Goal: Transaction & Acquisition: Purchase product/service

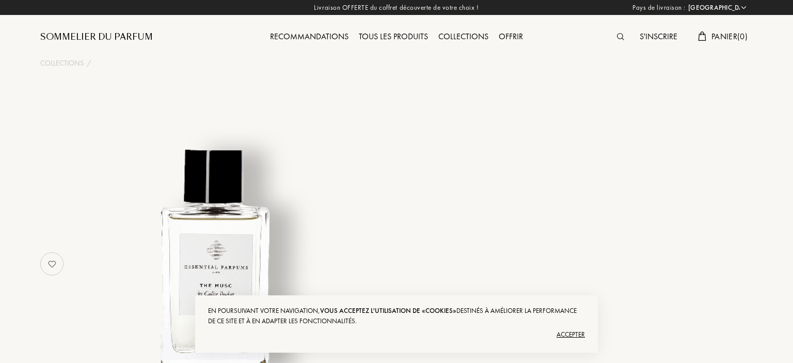
select select "FR"
select select "3"
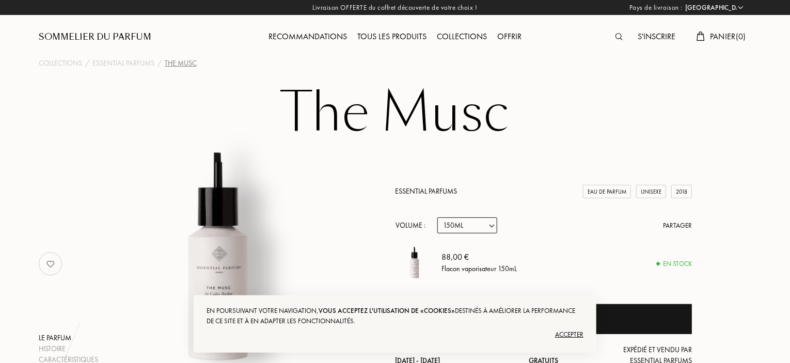
click at [472, 223] on select "Echantillon 10mL 100mL 150mL" at bounding box center [467, 225] width 60 height 16
select select "0"
click at [437, 217] on select "Echantillon 10mL 100mL 150mL" at bounding box center [467, 225] width 60 height 16
select select "0"
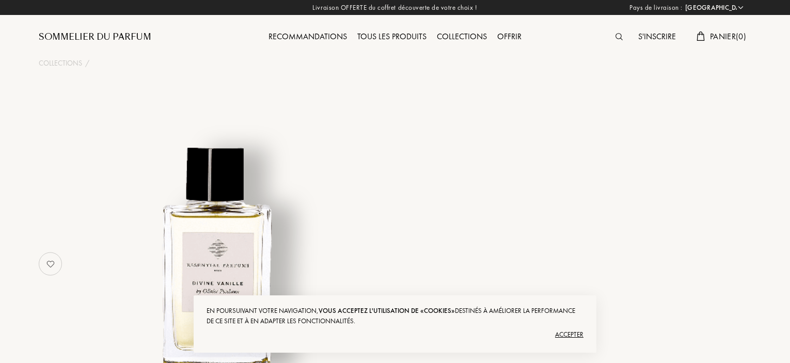
select select "FR"
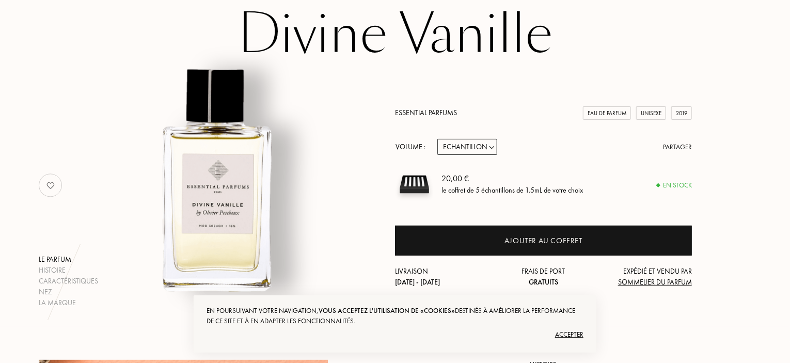
scroll to position [78, 0]
click at [476, 146] on select "Echantillon 10mL 100mL 150mL" at bounding box center [467, 147] width 60 height 16
select select "2"
click at [437, 139] on select "Echantillon 10mL 100mL 150mL" at bounding box center [467, 147] width 60 height 16
select select "2"
